Goal: Information Seeking & Learning: Learn about a topic

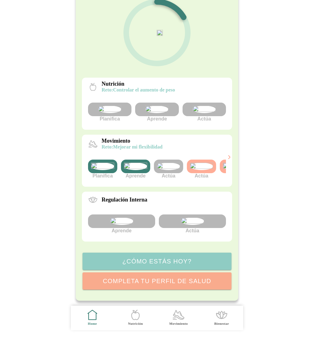
scroll to position [112, 0]
click at [218, 103] on div at bounding box center [204, 110] width 43 height 14
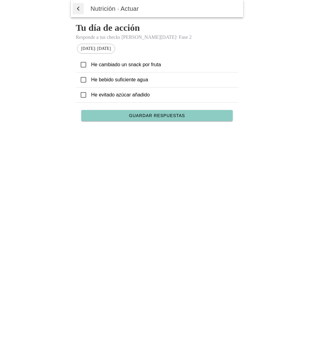
click at [169, 115] on span "Guardar respuestas" at bounding box center [157, 115] width 56 height 4
click at [83, 65] on icon at bounding box center [84, 65] width 6 height 6
click at [160, 117] on span "Guardar respuestas" at bounding box center [157, 115] width 56 height 4
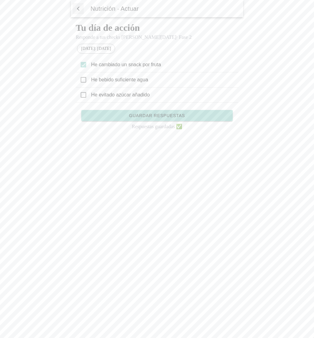
click at [77, 6] on span "button" at bounding box center [78, 8] width 6 height 9
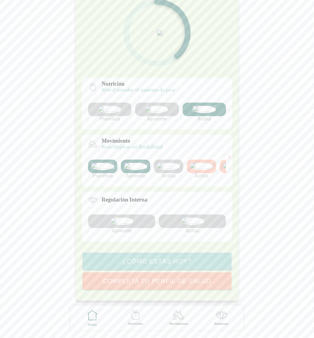
click at [201, 106] on img at bounding box center [204, 109] width 23 height 7
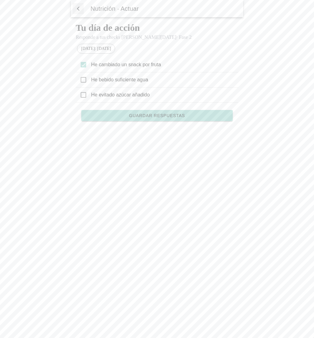
click at [77, 9] on span "button" at bounding box center [78, 8] width 6 height 9
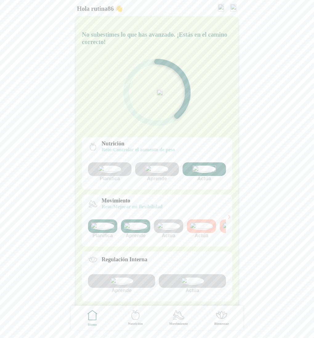
click at [233, 5] on img at bounding box center [234, 7] width 6 height 7
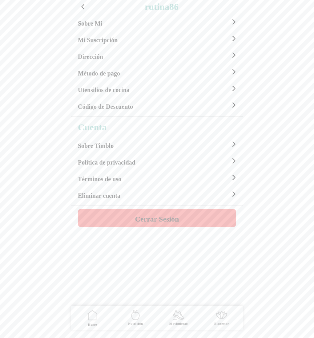
click at [154, 222] on h4 "Cerrar Sesión" at bounding box center [157, 218] width 44 height 7
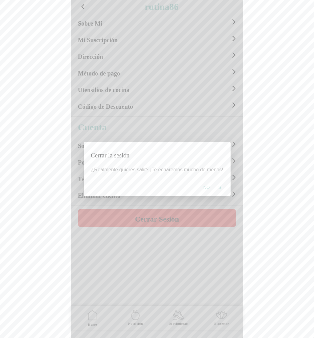
click at [220, 185] on span "Si" at bounding box center [220, 187] width 4 height 6
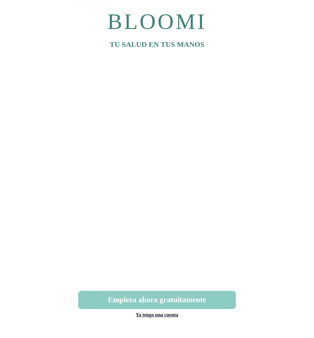
click at [164, 315] on link "Ya tengo una cuenta" at bounding box center [157, 314] width 43 height 5
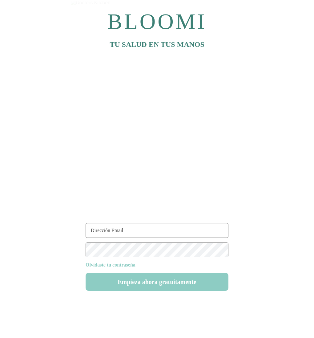
click at [103, 235] on input "text" at bounding box center [157, 230] width 143 height 15
type input "[EMAIL_ADDRESS][DOMAIN_NAME]"
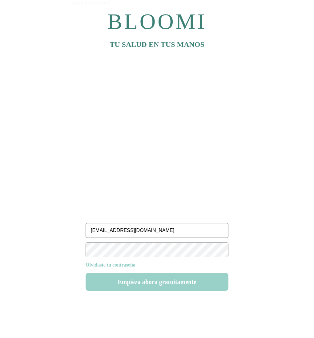
click at [159, 279] on button "Empieza ahora gratuitamente" at bounding box center [157, 282] width 143 height 18
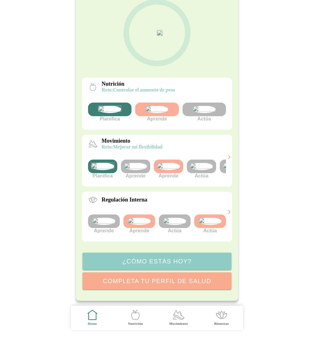
scroll to position [112, 0]
click at [139, 163] on img at bounding box center [135, 166] width 23 height 7
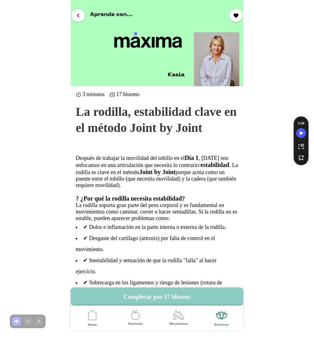
click at [79, 15] on span "button" at bounding box center [78, 15] width 6 height 6
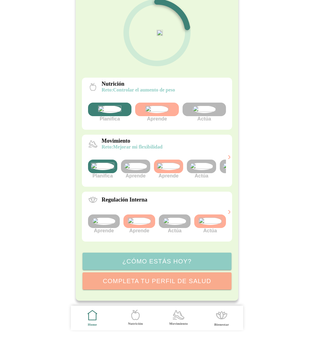
click at [134, 163] on img at bounding box center [135, 166] width 23 height 7
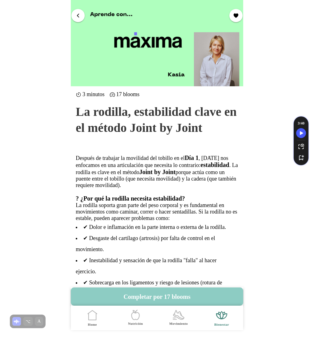
click at [79, 16] on span "button" at bounding box center [78, 15] width 6 height 6
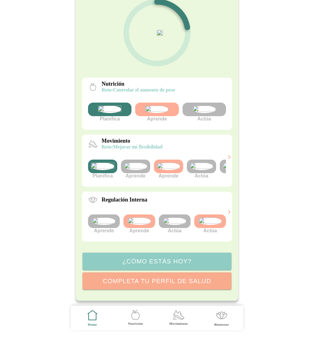
click at [101, 218] on img at bounding box center [103, 221] width 23 height 7
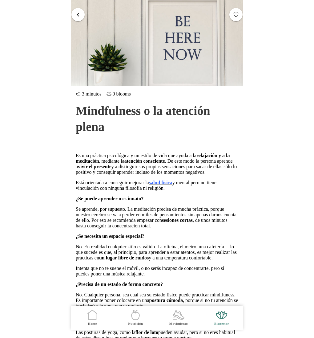
click at [76, 16] on span "button" at bounding box center [78, 15] width 6 height 6
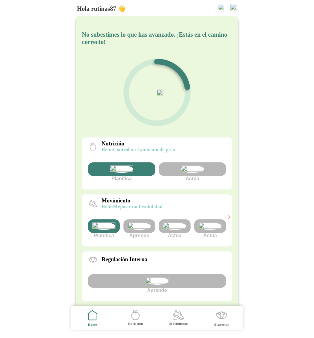
click at [144, 230] on img at bounding box center [139, 225] width 23 height 7
click at [232, 8] on img at bounding box center [234, 7] width 6 height 7
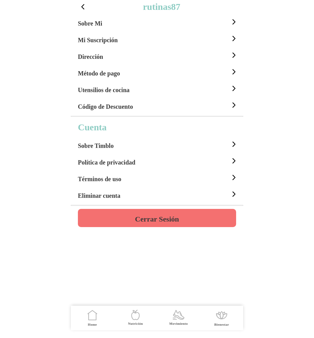
click at [158, 221] on h4 "Cerrar Sesión" at bounding box center [157, 218] width 44 height 7
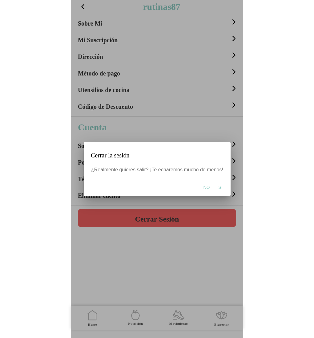
click at [221, 189] on span "Si" at bounding box center [220, 187] width 4 height 6
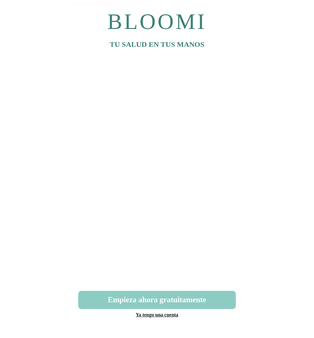
click at [157, 313] on link "Ya tengo una cuenta" at bounding box center [157, 314] width 43 height 5
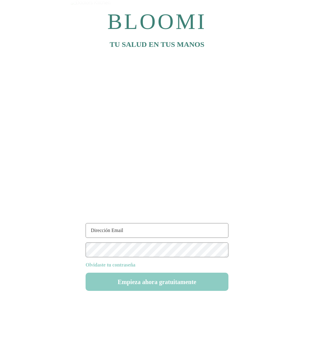
click at [100, 231] on input "text" at bounding box center [157, 230] width 143 height 15
type input "rutinas87@test.com"
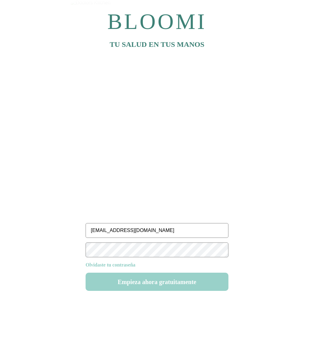
click at [162, 282] on button "Empieza ahora gratuitamente" at bounding box center [157, 282] width 143 height 18
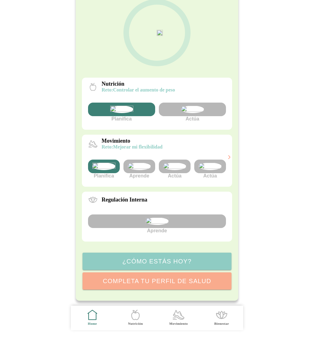
scroll to position [67, 0]
click at [142, 170] on img at bounding box center [139, 166] width 23 height 7
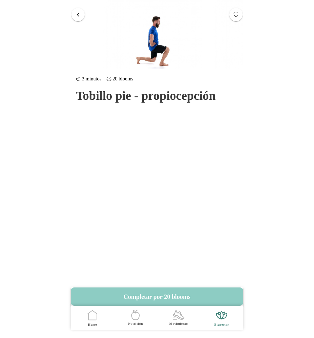
click at [78, 12] on span "button" at bounding box center [78, 15] width 6 height 6
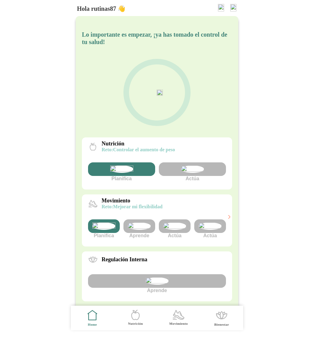
click at [233, 10] on img at bounding box center [234, 7] width 6 height 7
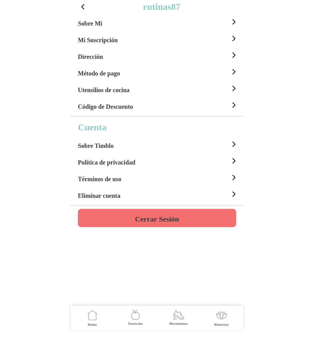
click at [154, 223] on h4 "Cerrar Sesión" at bounding box center [157, 218] width 44 height 7
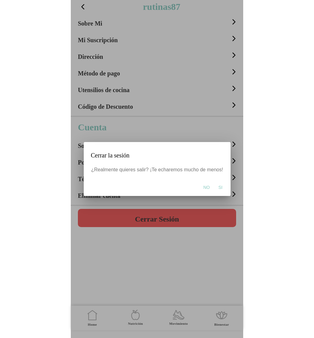
click at [217, 187] on button "Si" at bounding box center [220, 187] width 10 height 12
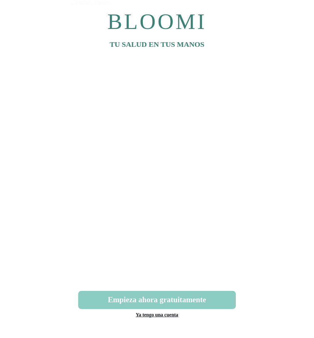
click at [167, 315] on link "Ya tengo una cuenta" at bounding box center [157, 314] width 43 height 5
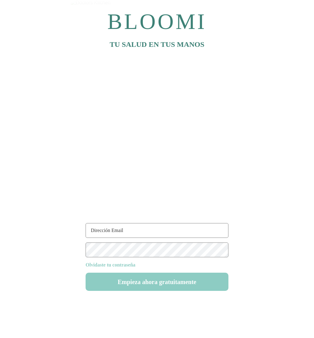
click at [119, 228] on input "text" at bounding box center [157, 230] width 143 height 15
type input "[EMAIL_ADDRESS][DOMAIN_NAME]"
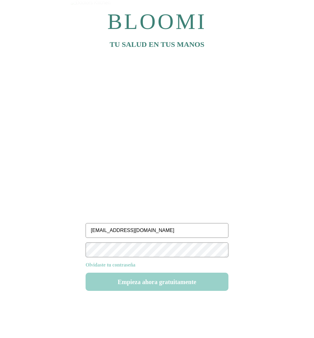
click at [142, 282] on button "Empieza ahora gratuitamente" at bounding box center [157, 282] width 143 height 18
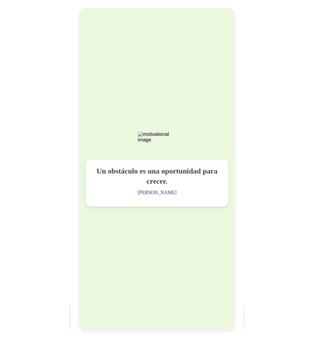
click at [142, 282] on div "Un obstáculo es una oportunidad para crecer. Viktor Frankl" at bounding box center [157, 168] width 155 height 321
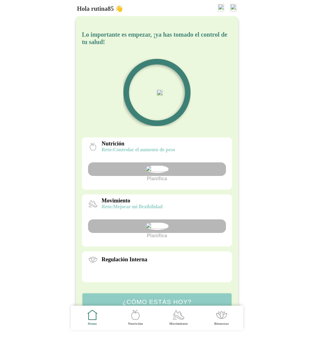
click at [231, 6] on img at bounding box center [234, 7] width 6 height 7
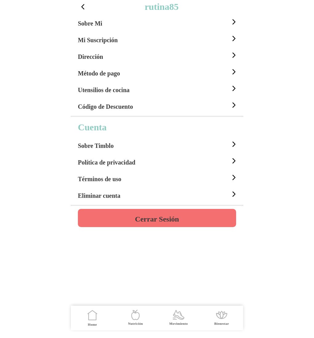
click at [169, 220] on h4 "Cerrar Sesión" at bounding box center [157, 218] width 44 height 7
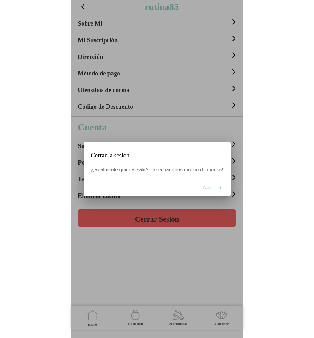
click at [220, 189] on span "Si" at bounding box center [220, 187] width 4 height 6
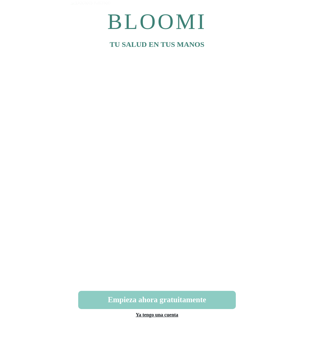
click at [153, 314] on link "Ya tengo una cuenta" at bounding box center [157, 314] width 43 height 5
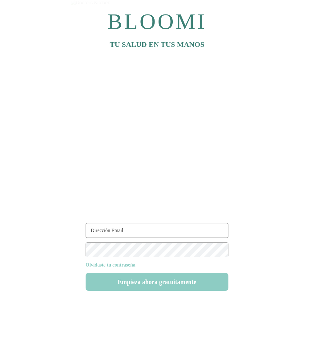
click at [113, 227] on input "text" at bounding box center [157, 230] width 143 height 15
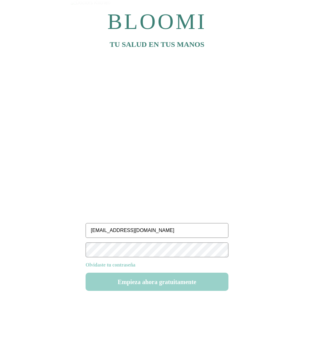
click at [143, 283] on button "Empieza ahora gratuitamente" at bounding box center [157, 282] width 143 height 18
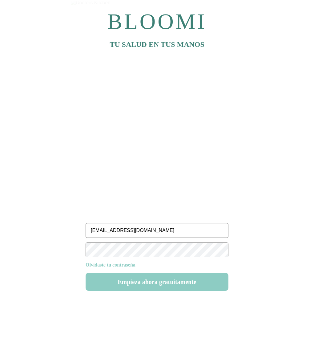
click at [101, 232] on input "[EMAIL_ADDRESS][DOMAIN_NAME]" at bounding box center [157, 230] width 143 height 15
type input "[EMAIL_ADDRESS][DOMAIN_NAME]"
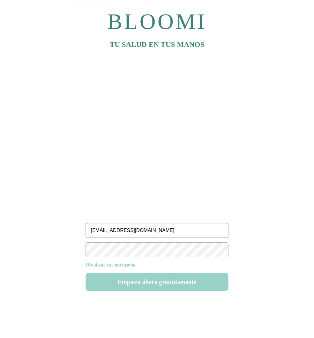
click at [151, 282] on button "Empieza ahora gratuitamente" at bounding box center [157, 282] width 143 height 18
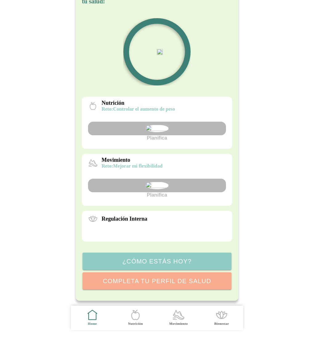
scroll to position [76, 0]
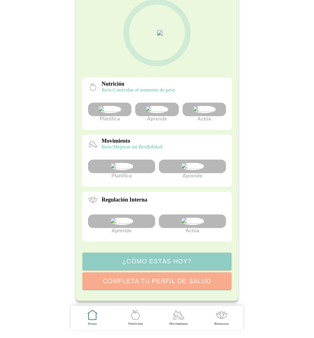
scroll to position [112, 0]
click at [157, 106] on img at bounding box center [156, 109] width 23 height 7
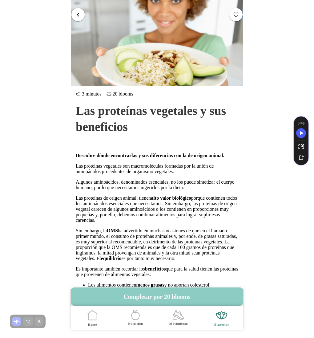
click at [78, 16] on span "button" at bounding box center [78, 15] width 6 height 6
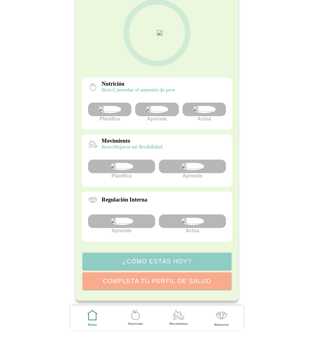
click at [198, 106] on img at bounding box center [204, 109] width 23 height 7
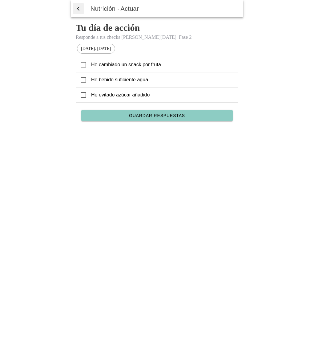
click at [78, 7] on span "button" at bounding box center [78, 8] width 6 height 9
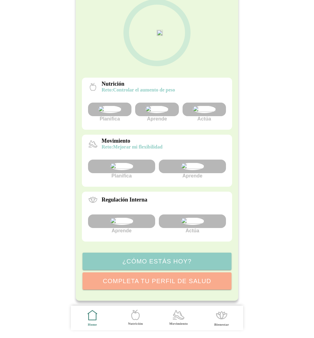
click at [196, 163] on img at bounding box center [192, 166] width 23 height 7
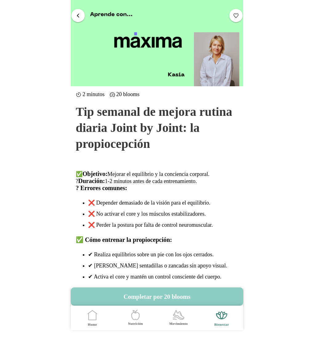
click at [82, 14] on button "button" at bounding box center [77, 15] width 13 height 13
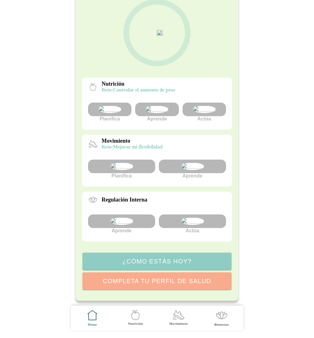
click at [130, 222] on img at bounding box center [121, 221] width 23 height 7
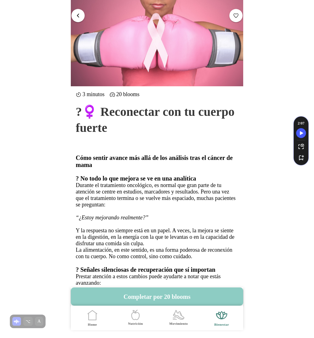
click at [80, 18] on span "button" at bounding box center [78, 15] width 6 height 6
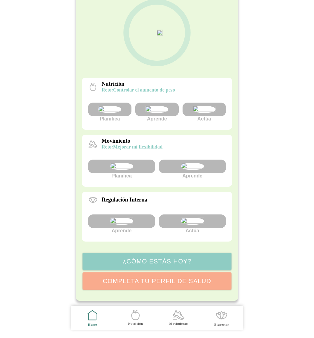
click at [187, 218] on img at bounding box center [192, 221] width 23 height 7
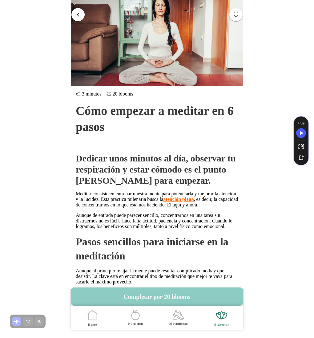
click at [78, 16] on span "button" at bounding box center [78, 15] width 6 height 6
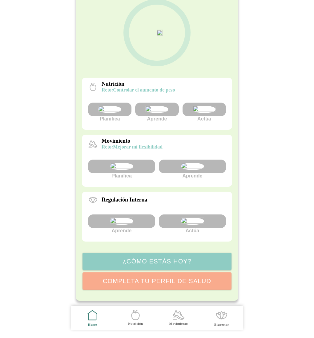
click at [196, 163] on img at bounding box center [192, 166] width 23 height 7
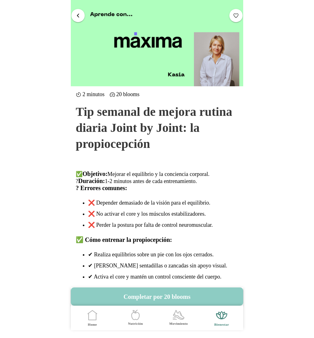
click at [74, 14] on button "button" at bounding box center [77, 15] width 13 height 13
